Goal: Information Seeking & Learning: Check status

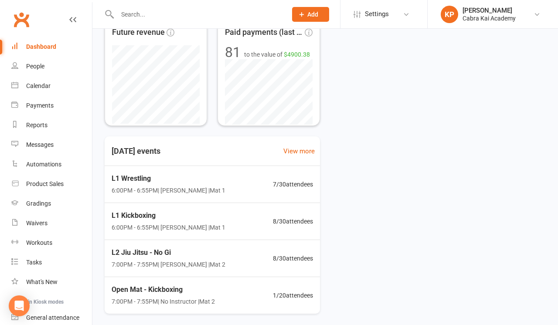
scroll to position [174, 0]
click at [230, 187] on div "L1 Wrestling 6:00PM - 6:55PM | [PERSON_NAME] | Mat 1 7 / 30 attendees" at bounding box center [212, 184] width 227 height 38
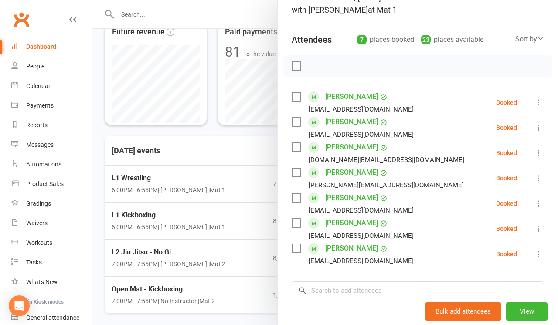
scroll to position [74, 0]
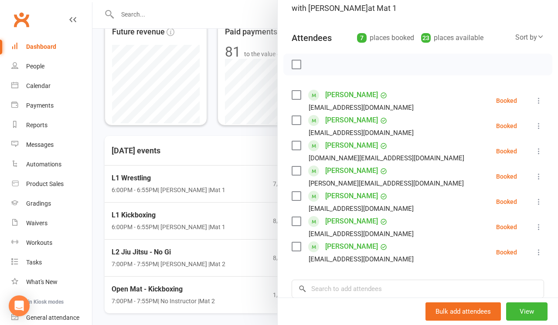
click at [218, 132] on div at bounding box center [324, 162] width 465 height 325
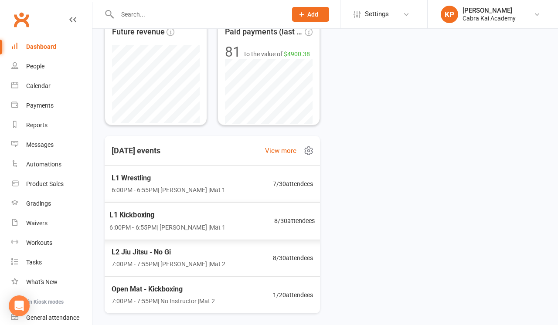
click at [215, 220] on div "L1 Kickboxing 6:00PM - 6:55PM | [PERSON_NAME] | Mat 1" at bounding box center [167, 220] width 116 height 23
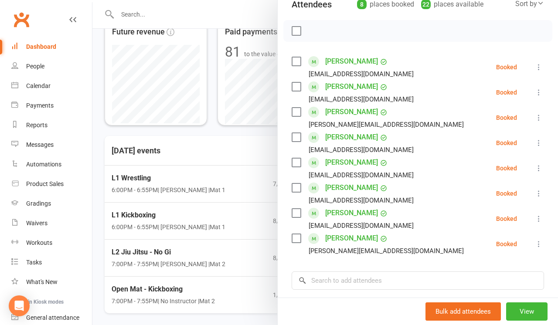
scroll to position [109, 0]
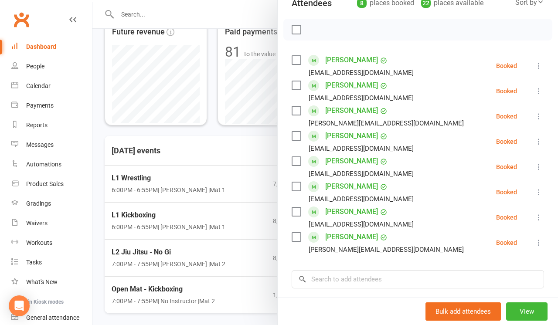
click at [213, 133] on div at bounding box center [324, 162] width 465 height 325
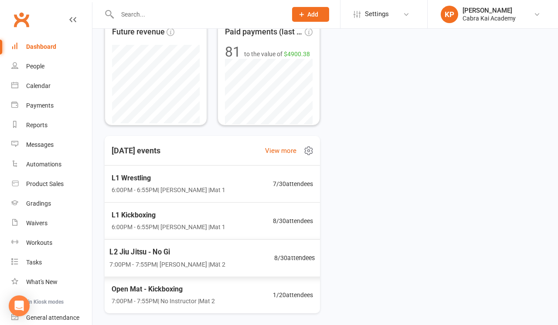
click at [257, 253] on div "L2 Jiu Jitsu - No Gi 7:00PM - 7:55PM | [PERSON_NAME] | Mat 2 8 / 30 attendees" at bounding box center [212, 258] width 227 height 38
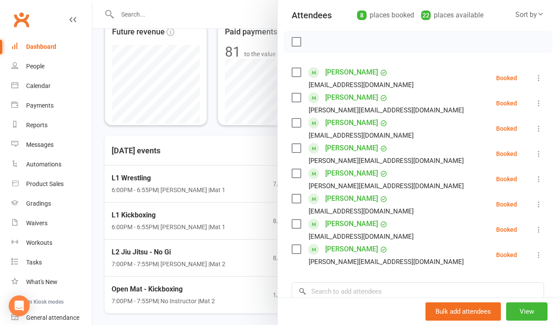
scroll to position [100, 0]
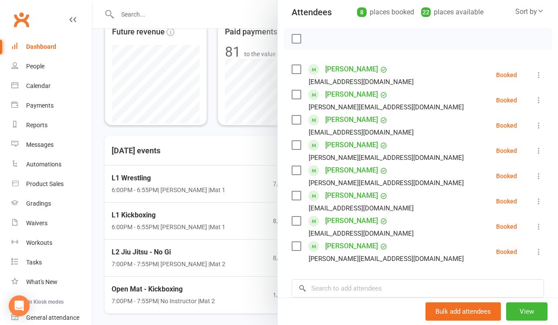
click at [214, 130] on div at bounding box center [324, 162] width 465 height 325
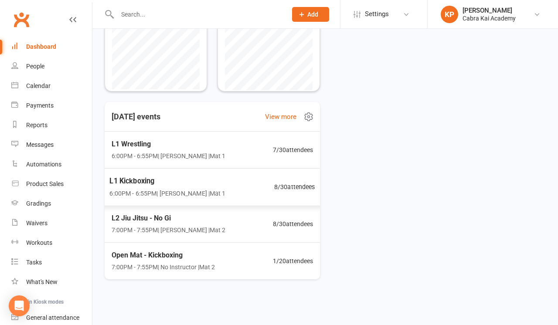
scroll to position [213, 0]
click at [230, 251] on div "Open Mat - Kickboxing 7:00PM - 7:55PM | No Instructor | Mat 2 1 / 20 attendees" at bounding box center [212, 260] width 224 height 37
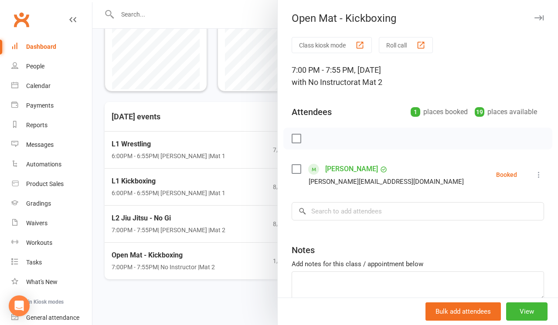
click at [241, 290] on div at bounding box center [324, 162] width 465 height 325
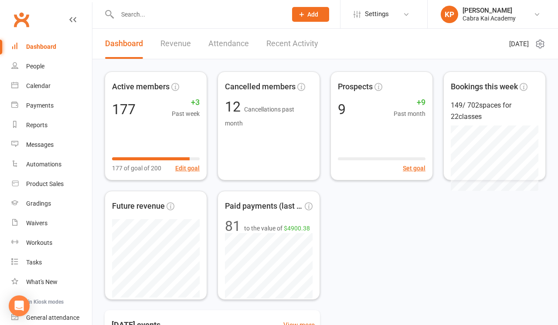
scroll to position [0, 0]
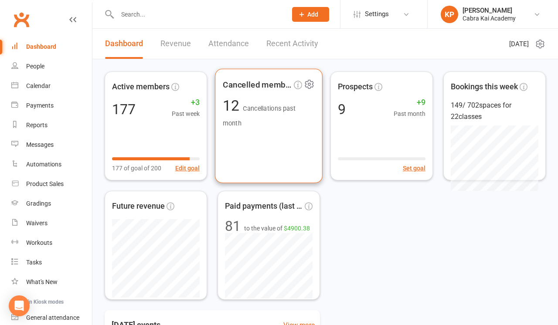
click at [267, 119] on div "12 Cancellations past month" at bounding box center [269, 112] width 92 height 29
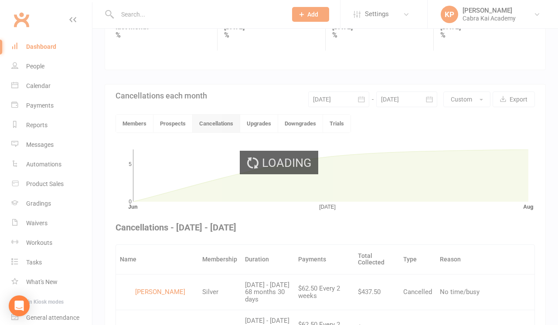
scroll to position [226, 0]
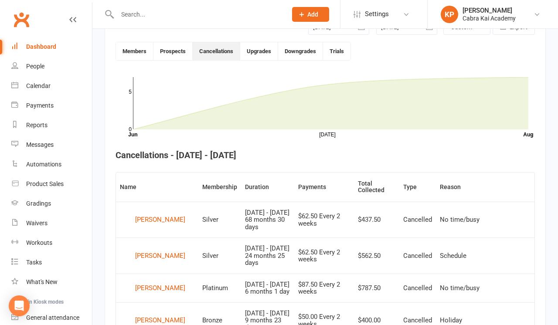
click at [48, 47] on div "Dashboard" at bounding box center [41, 46] width 30 height 7
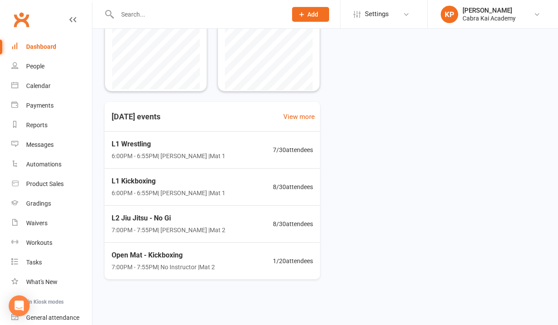
scroll to position [213, 0]
click at [207, 188] on span "6:00PM - 6:55PM | [PERSON_NAME] | Mat 1" at bounding box center [167, 193] width 116 height 10
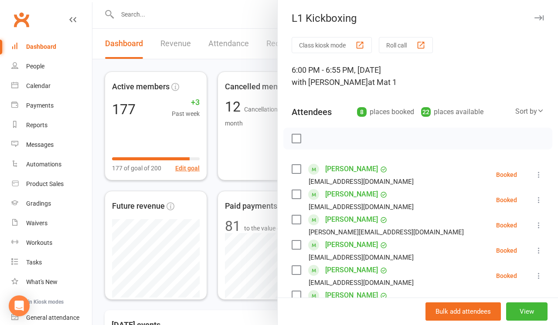
scroll to position [0, 0]
click at [207, 305] on div at bounding box center [324, 162] width 465 height 325
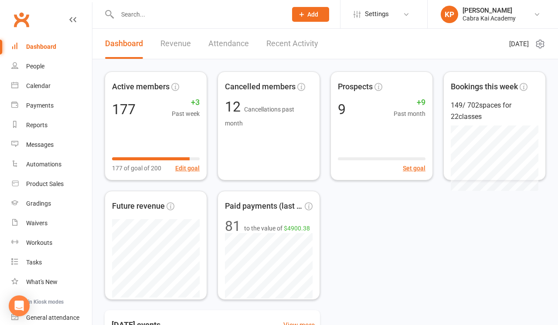
click at [385, 261] on div "Active members 177 +3 Past week 177 of goal of 200 Edit goal Cancelled members …" at bounding box center [325, 185] width 441 height 228
